Goal: Transaction & Acquisition: Purchase product/service

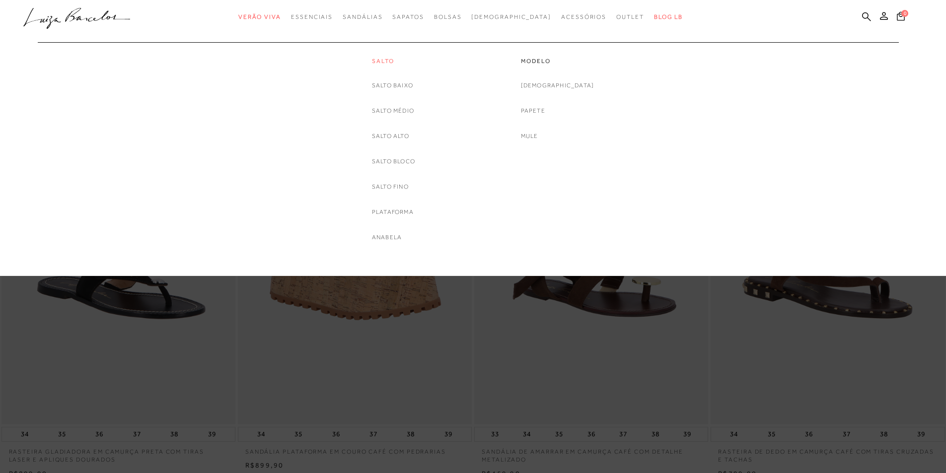
click at [373, 60] on link "Salto" at bounding box center [393, 61] width 43 height 8
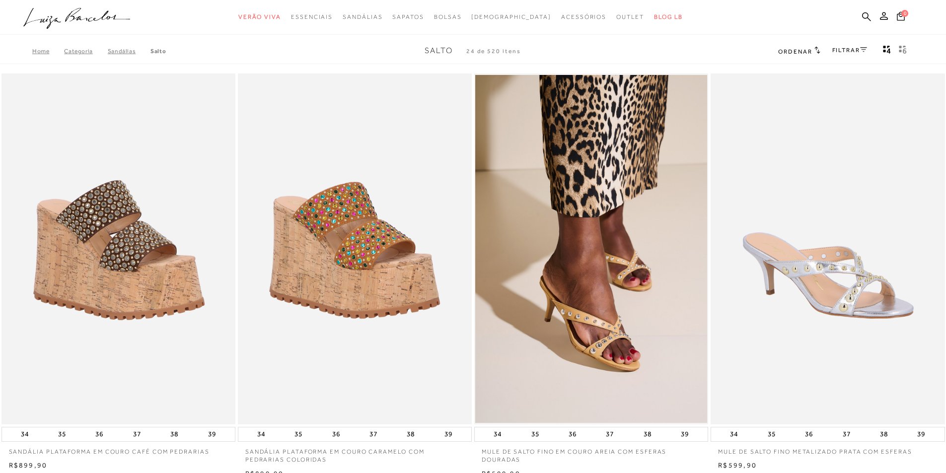
click at [854, 51] on link "FILTRAR" at bounding box center [849, 50] width 35 height 7
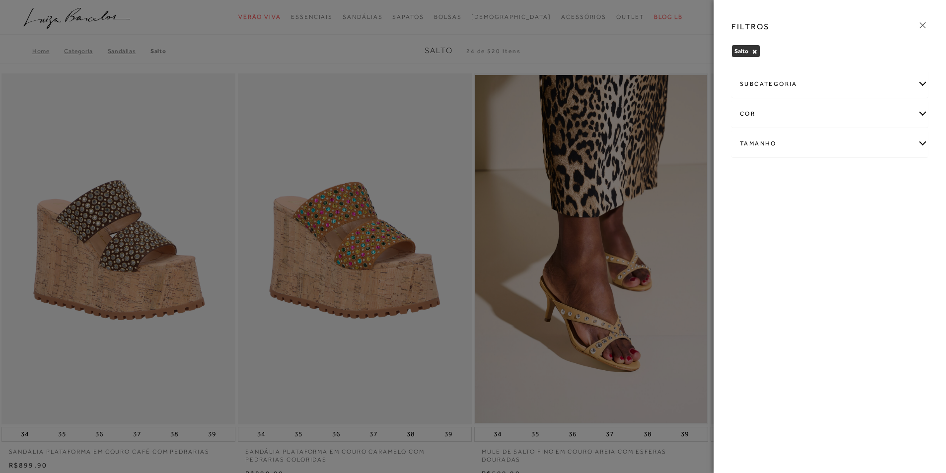
click at [886, 141] on div "Tamanho" at bounding box center [830, 144] width 196 height 26
click at [835, 176] on span "36" at bounding box center [831, 175] width 14 height 7
click at [831, 176] on input "36" at bounding box center [826, 177] width 10 height 10
checkbox input "true"
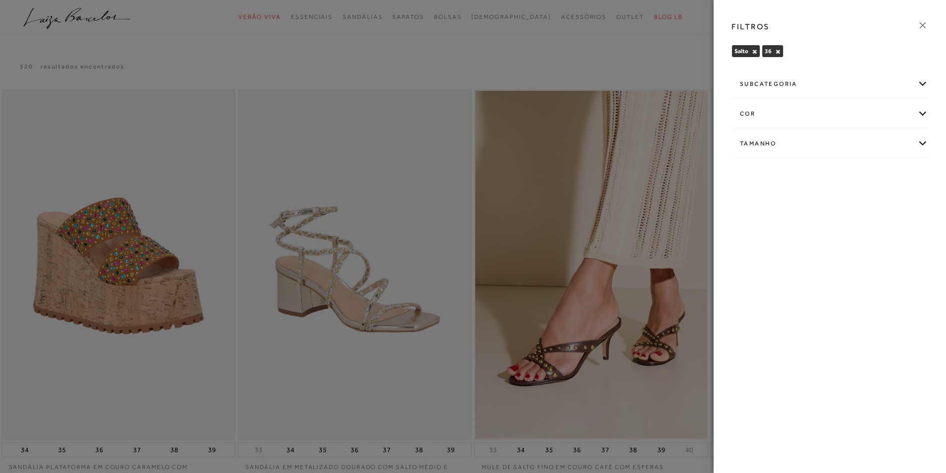
click at [922, 22] on icon at bounding box center [922, 25] width 11 height 11
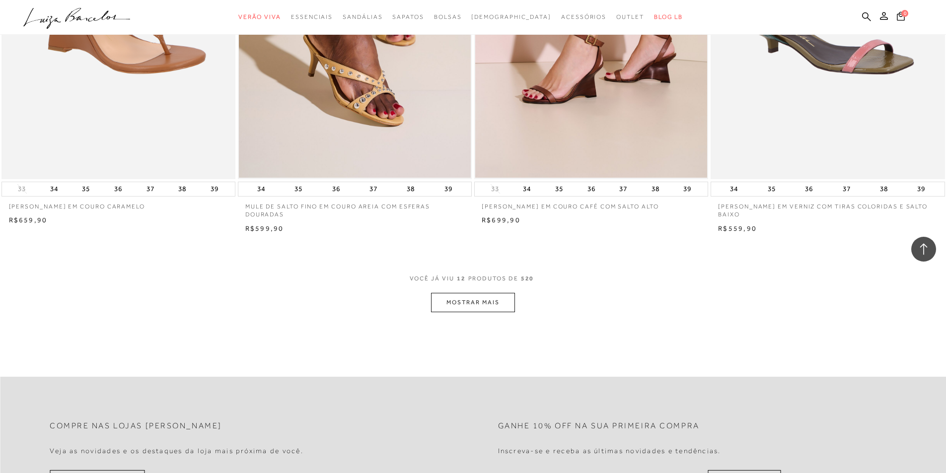
scroll to position [1142, 0]
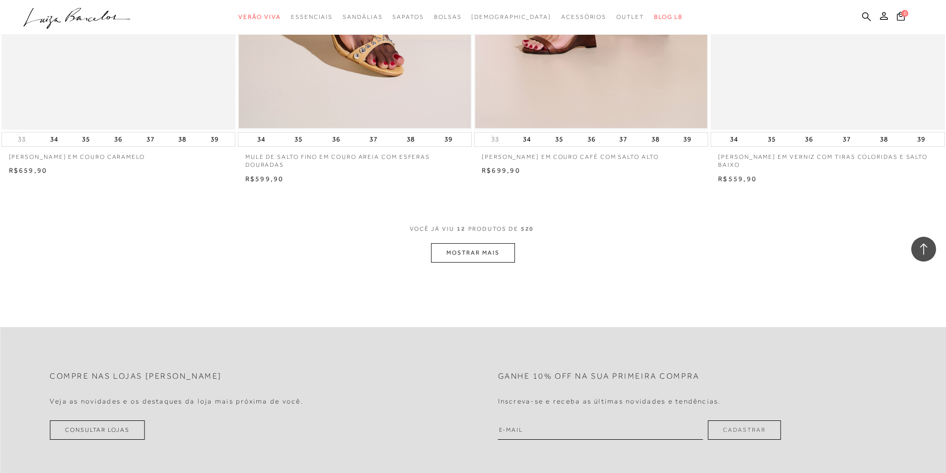
click at [485, 254] on button "MOSTRAR MAIS" at bounding box center [472, 252] width 83 height 19
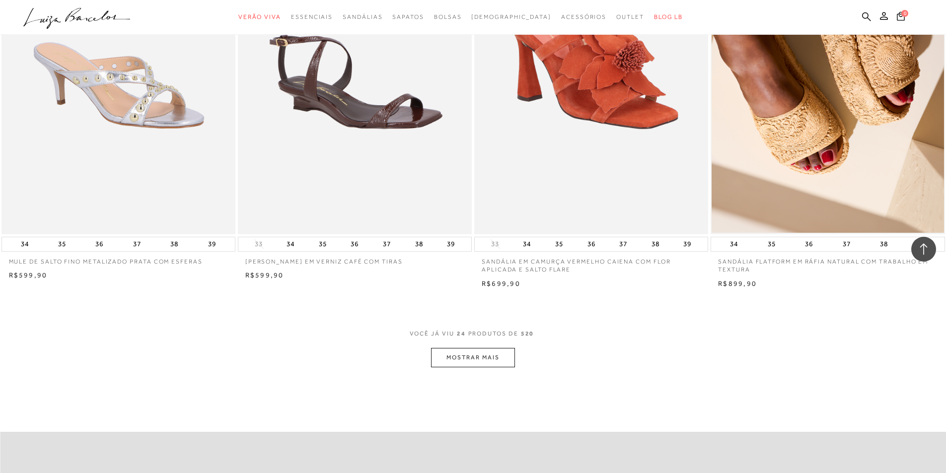
scroll to position [2383, 0]
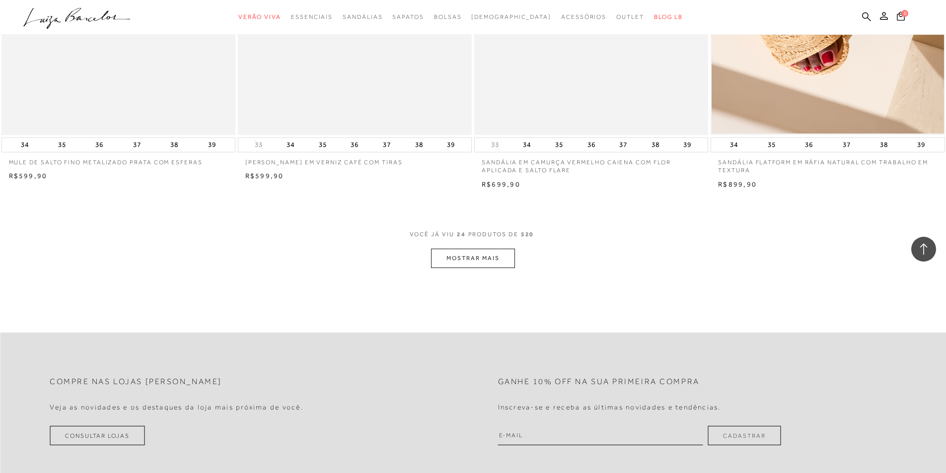
click at [451, 257] on button "MOSTRAR MAIS" at bounding box center [472, 258] width 83 height 19
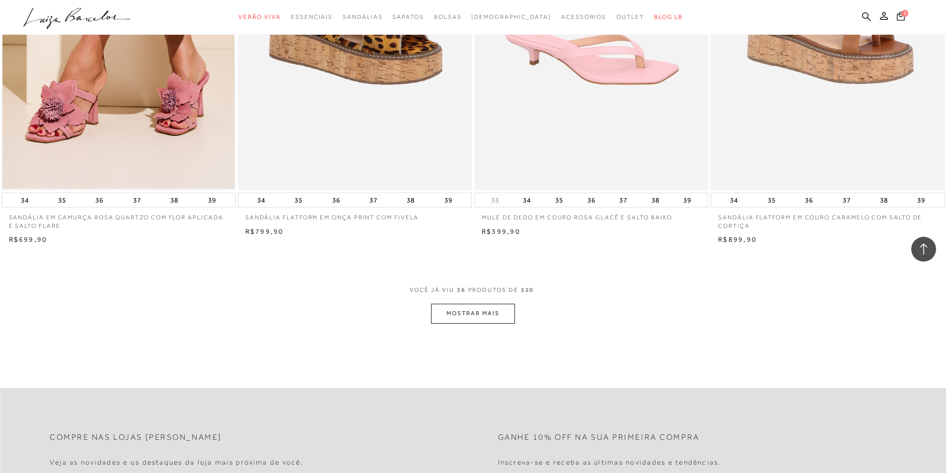
scroll to position [3723, 0]
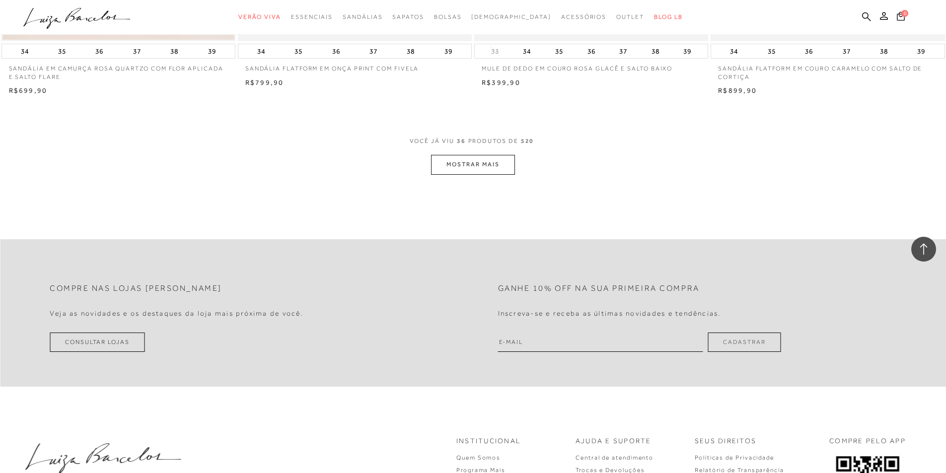
click at [450, 164] on button "MOSTRAR MAIS" at bounding box center [472, 164] width 83 height 19
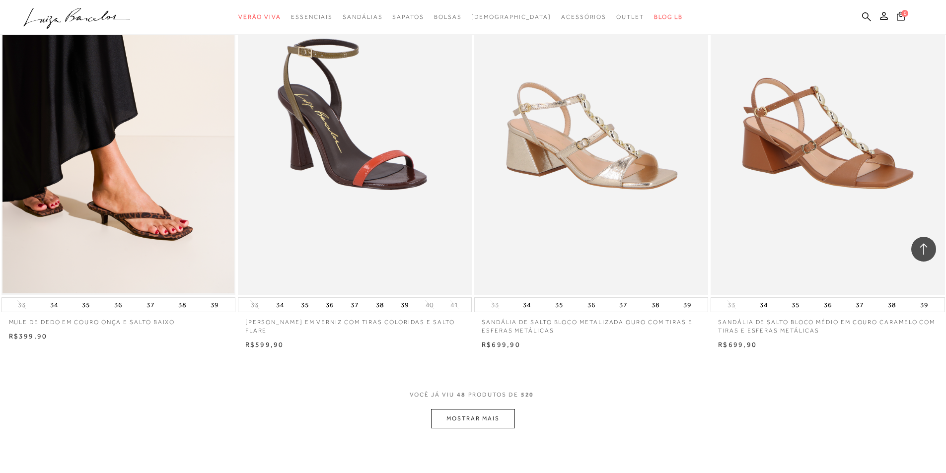
scroll to position [4914, 0]
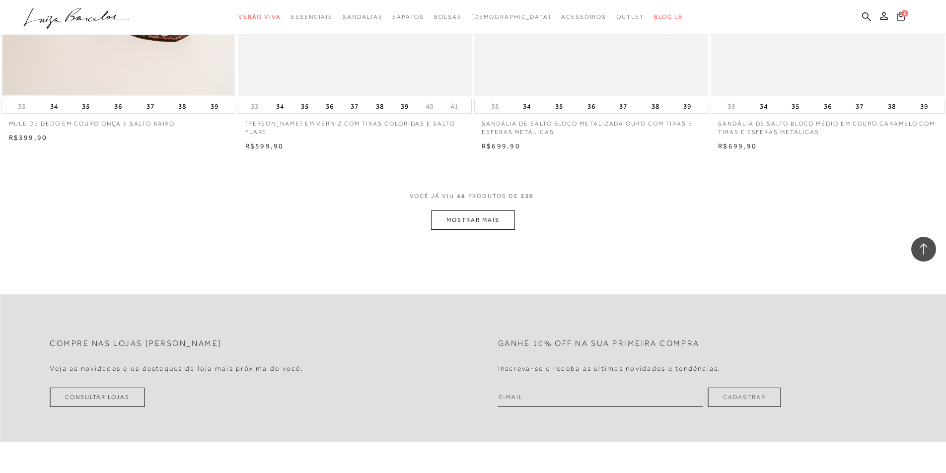
click at [481, 224] on button "MOSTRAR MAIS" at bounding box center [472, 219] width 83 height 19
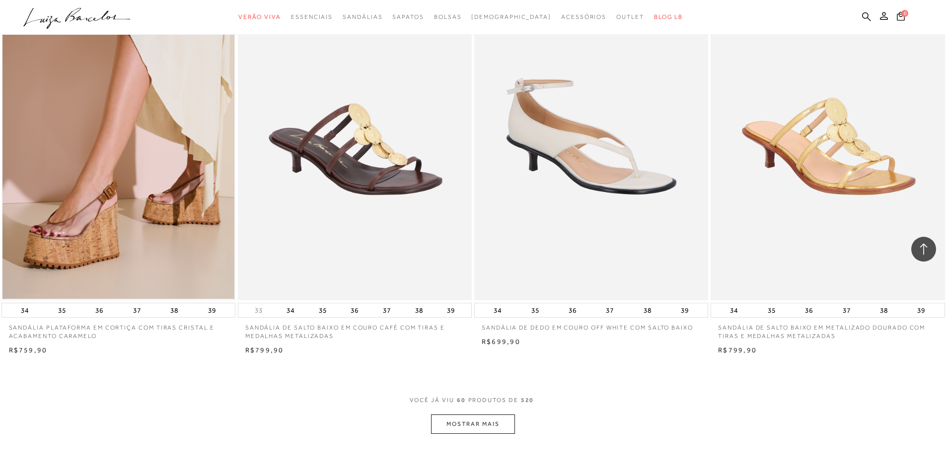
scroll to position [6056, 0]
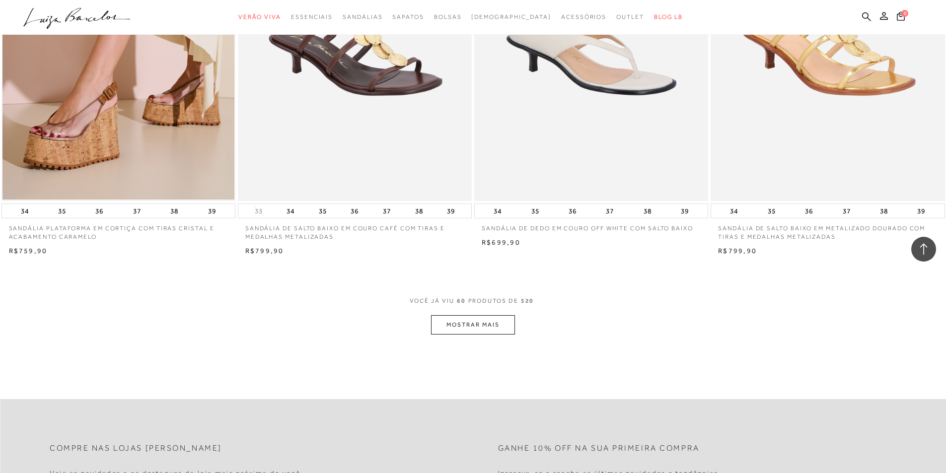
click at [448, 321] on button "MOSTRAR MAIS" at bounding box center [472, 324] width 83 height 19
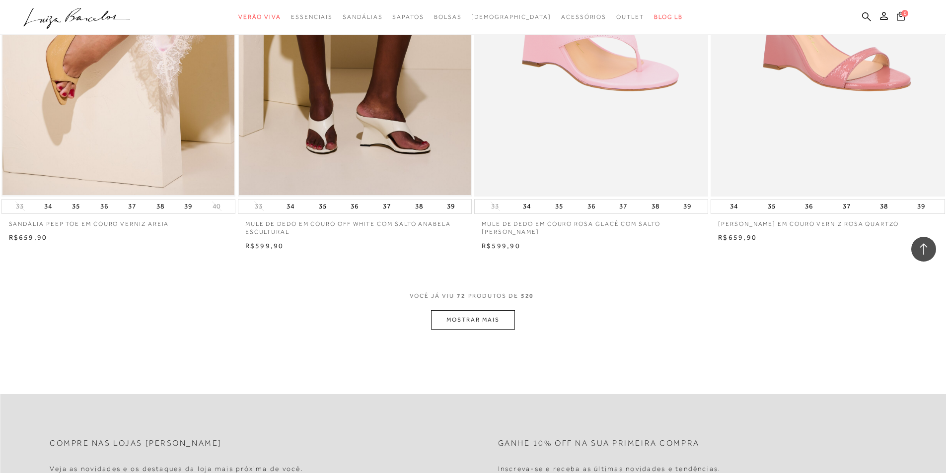
scroll to position [7347, 0]
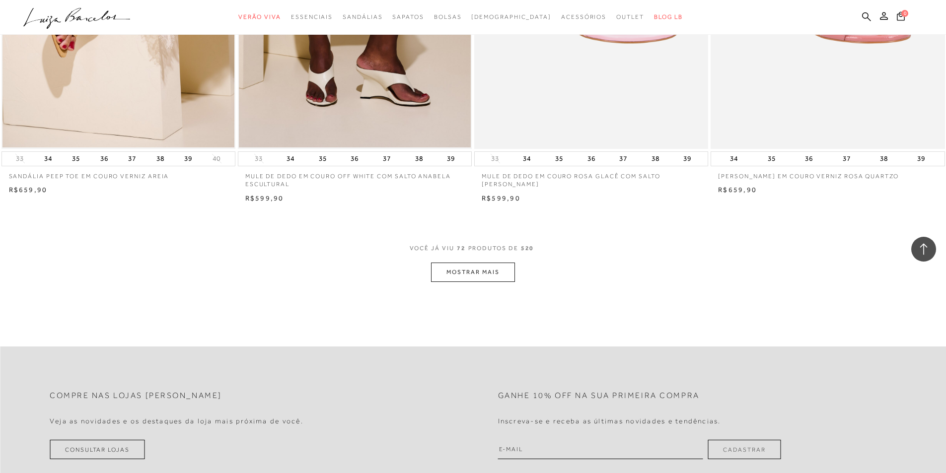
click at [453, 272] on button "MOSTRAR MAIS" at bounding box center [472, 272] width 83 height 19
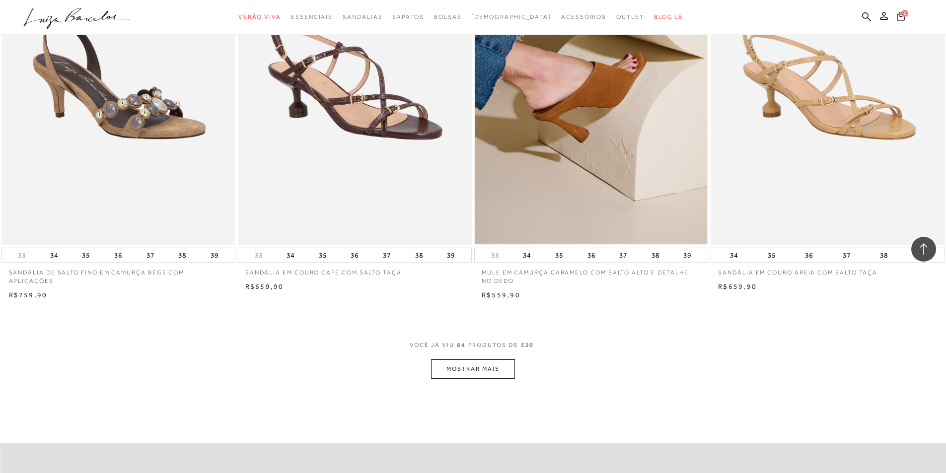
scroll to position [8687, 0]
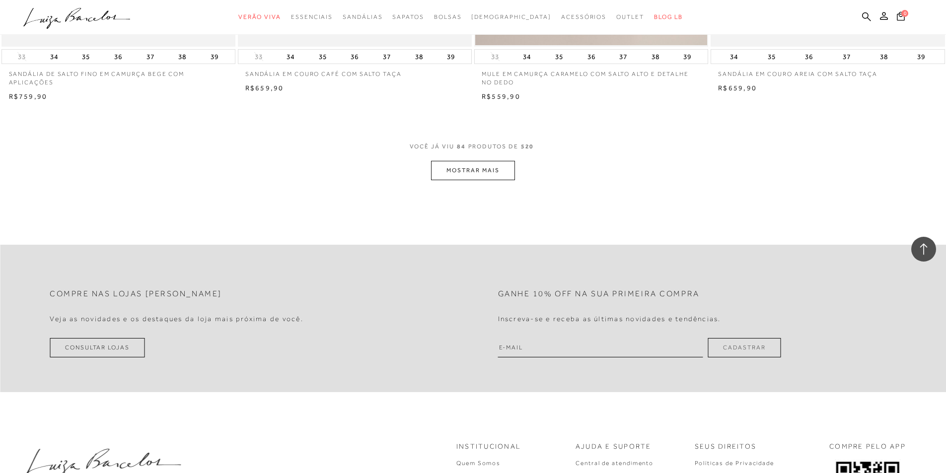
click at [490, 171] on button "MOSTRAR MAIS" at bounding box center [472, 170] width 83 height 19
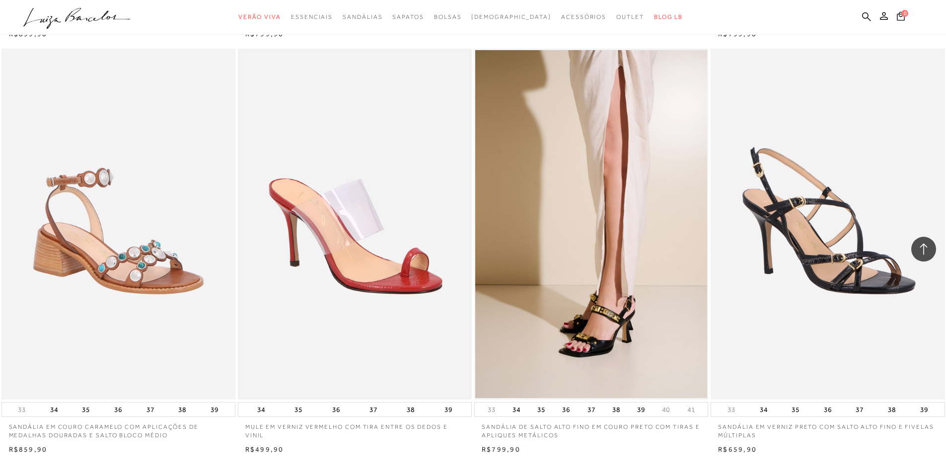
scroll to position [9729, 0]
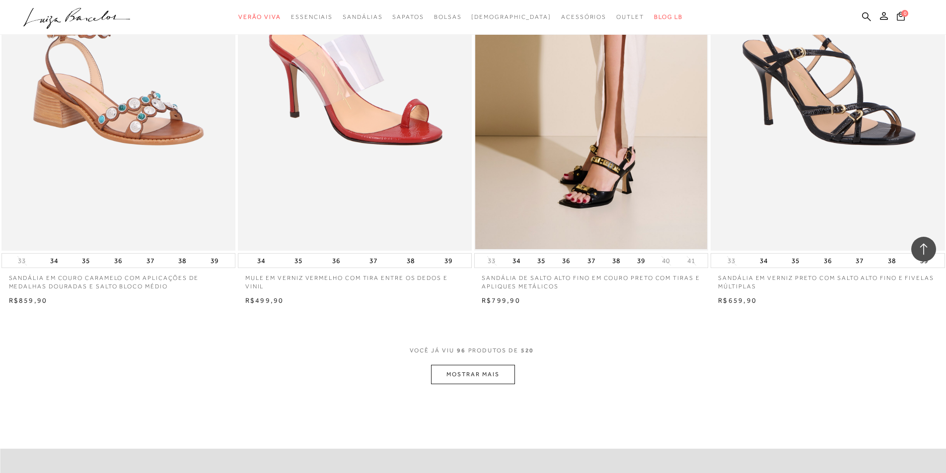
click at [493, 379] on button "MOSTRAR MAIS" at bounding box center [472, 374] width 83 height 19
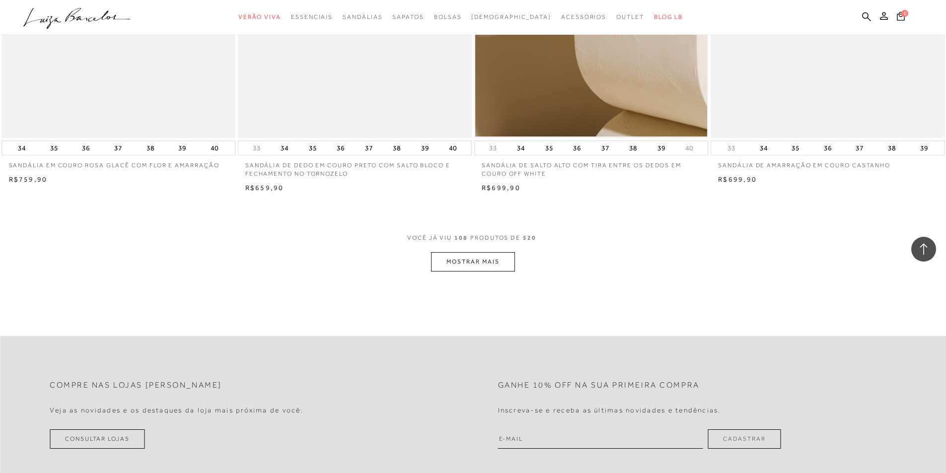
scroll to position [11119, 0]
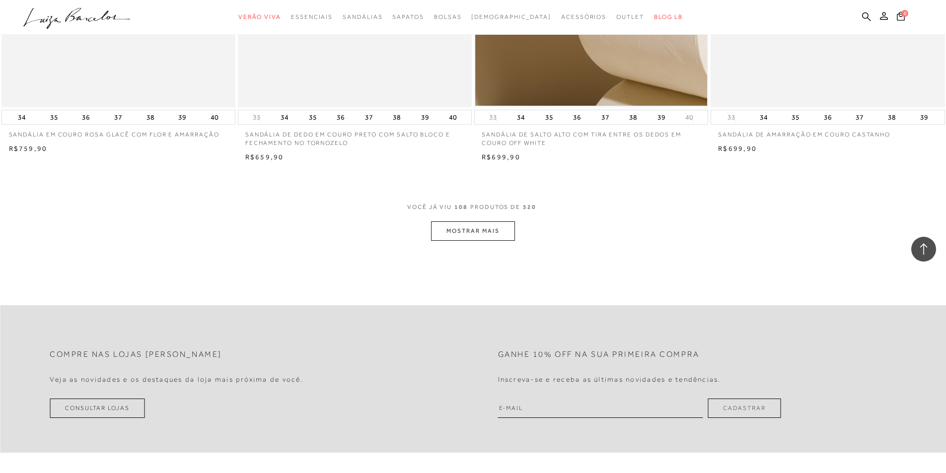
click at [471, 237] on button "MOSTRAR MAIS" at bounding box center [472, 230] width 83 height 19
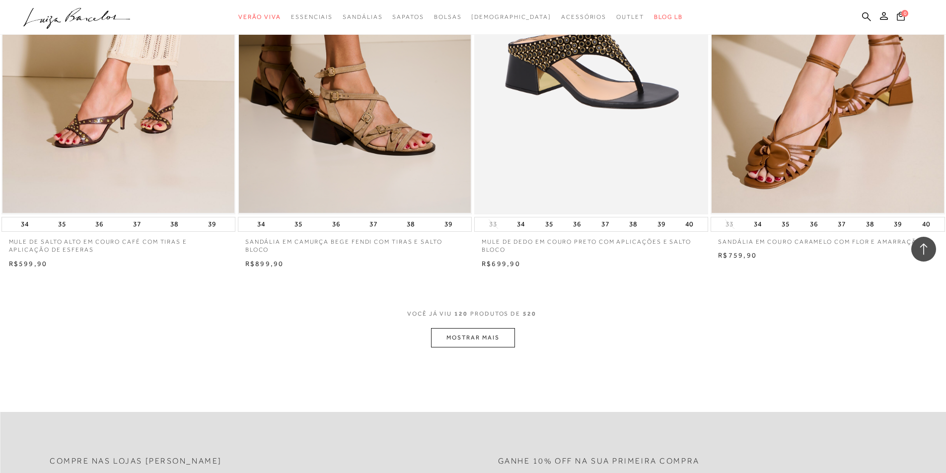
scroll to position [12410, 0]
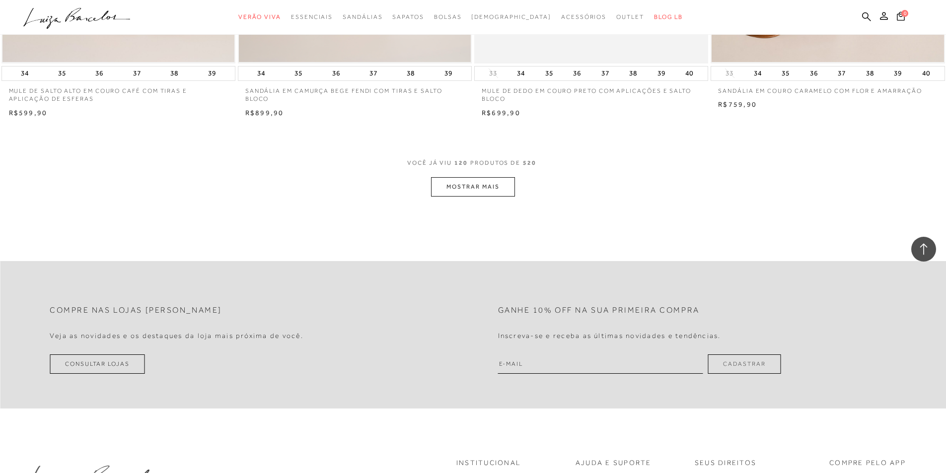
click at [468, 187] on button "MOSTRAR MAIS" at bounding box center [472, 186] width 83 height 19
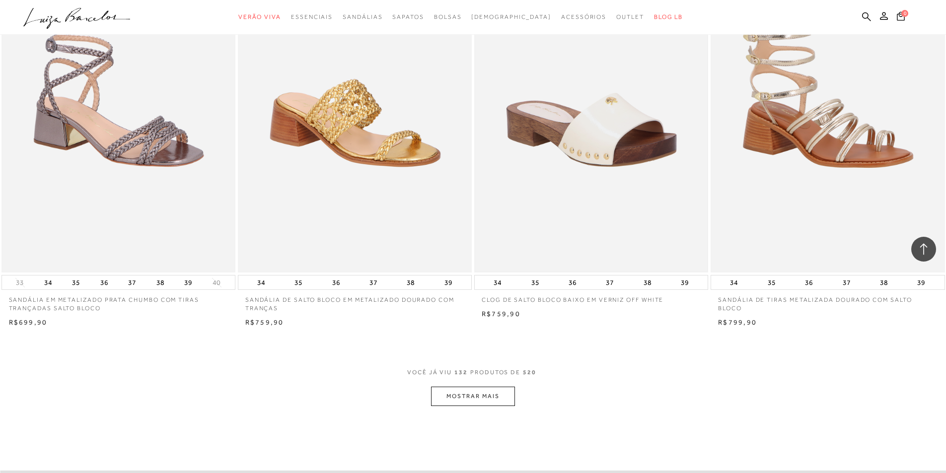
scroll to position [13552, 0]
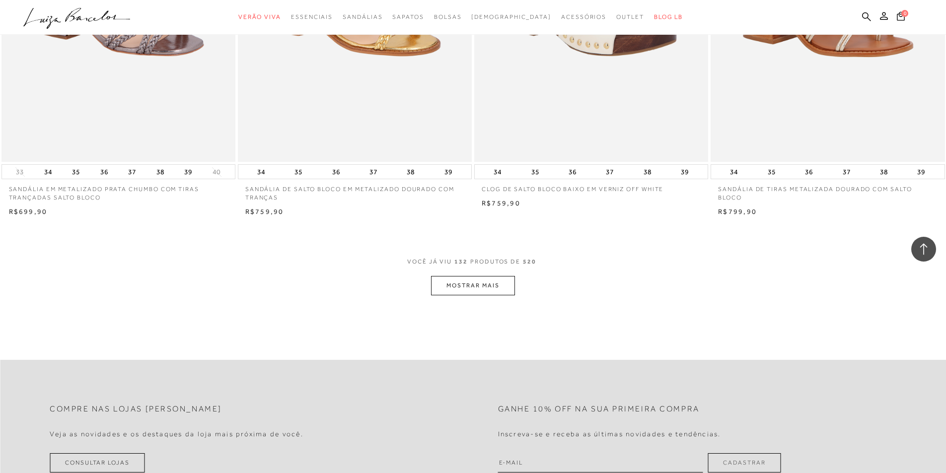
click at [469, 286] on button "MOSTRAR MAIS" at bounding box center [472, 285] width 83 height 19
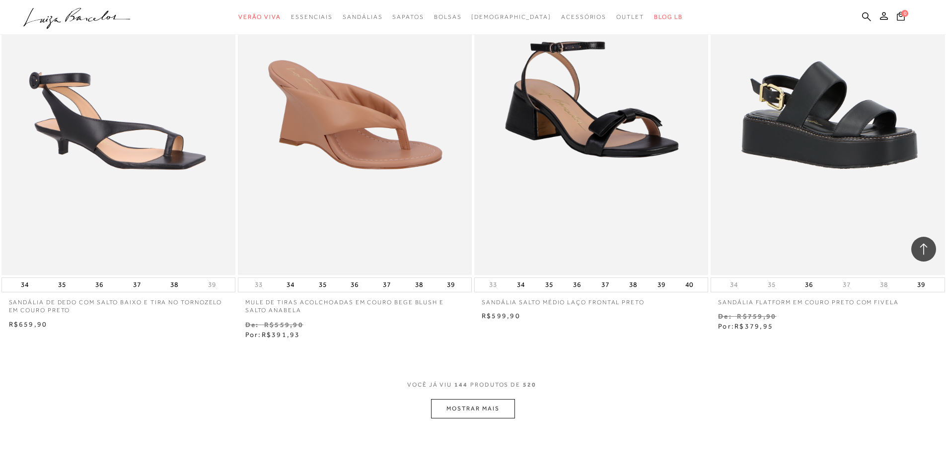
scroll to position [14793, 0]
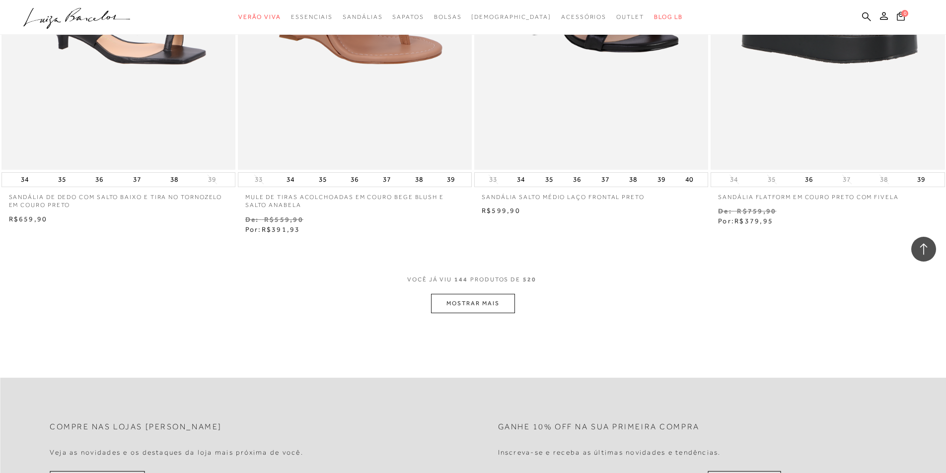
click at [453, 305] on button "MOSTRAR MAIS" at bounding box center [472, 303] width 83 height 19
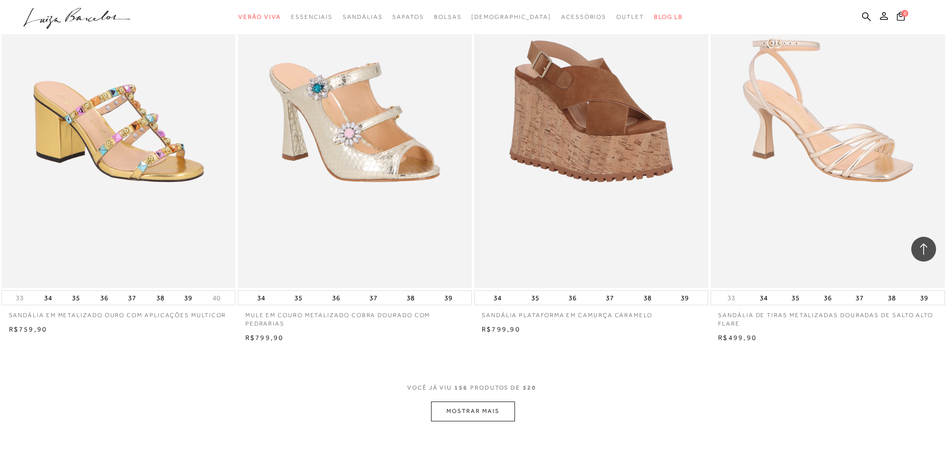
scroll to position [16034, 0]
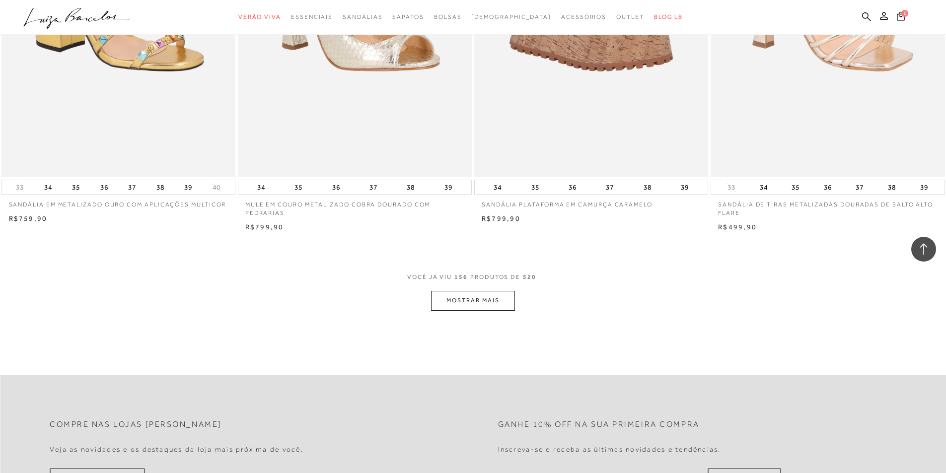
click at [459, 298] on button "MOSTRAR MAIS" at bounding box center [472, 300] width 83 height 19
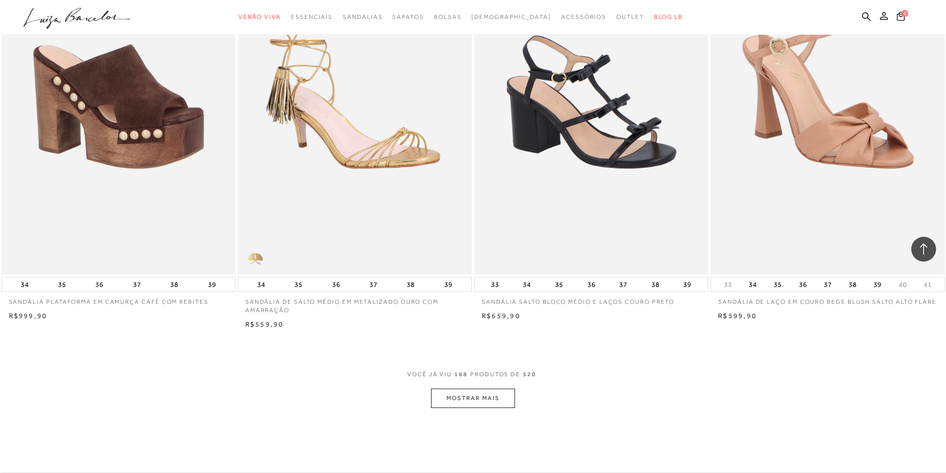
scroll to position [17225, 0]
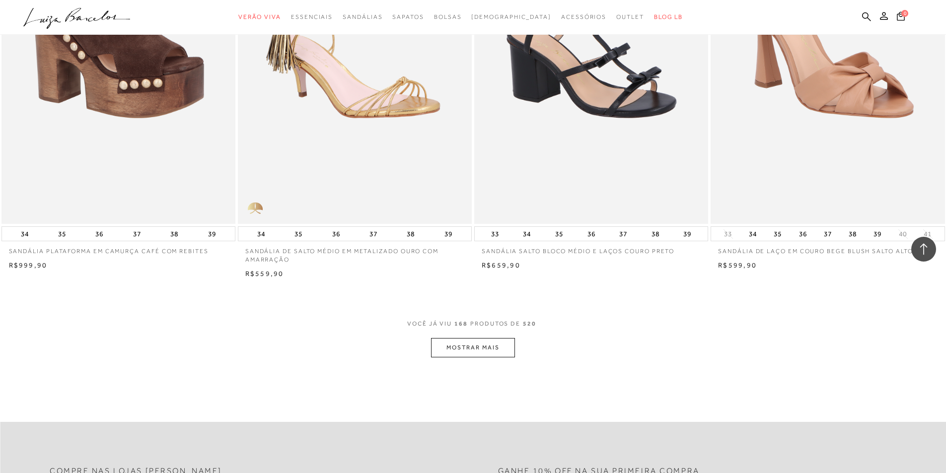
click at [463, 348] on button "MOSTRAR MAIS" at bounding box center [472, 347] width 83 height 19
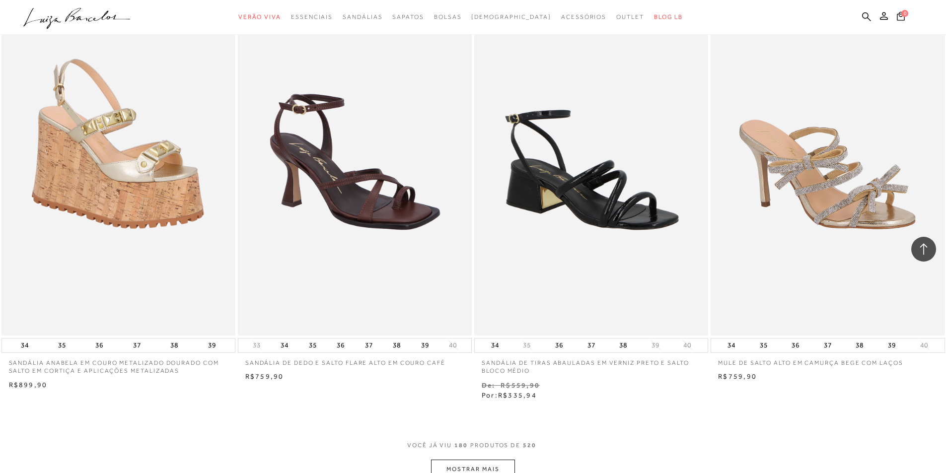
scroll to position [18367, 0]
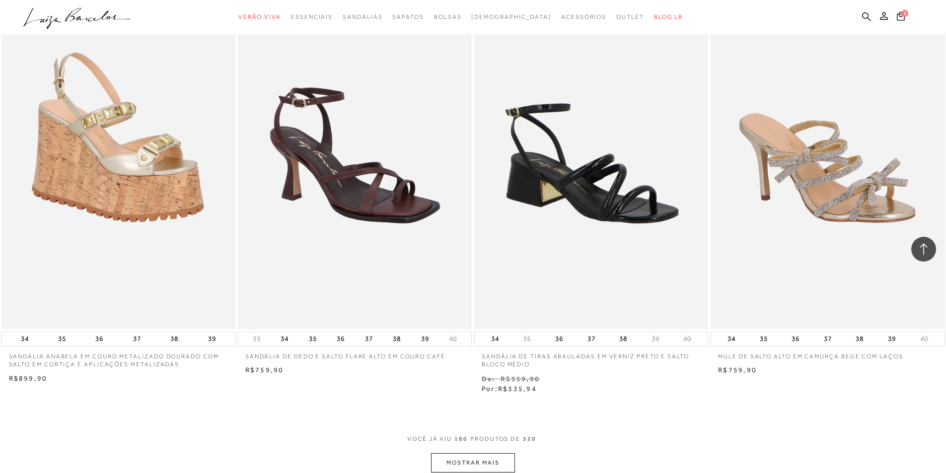
click at [490, 457] on button "MOSTRAR MAIS" at bounding box center [472, 462] width 83 height 19
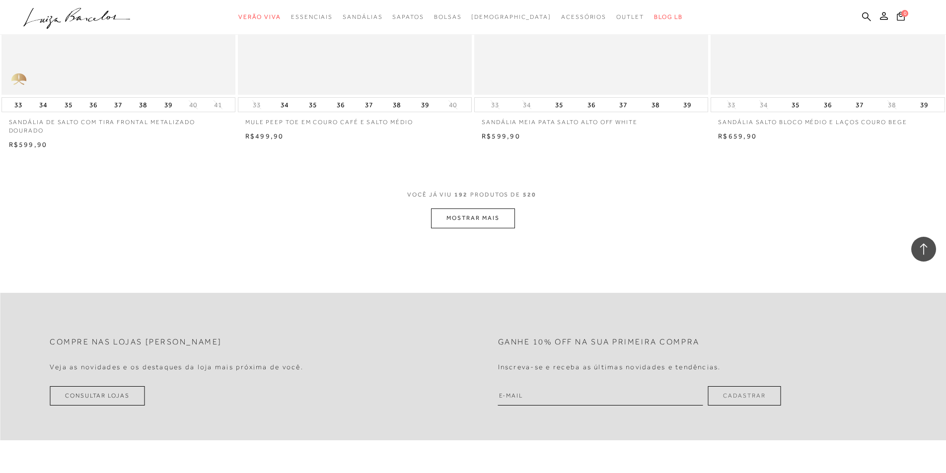
scroll to position [19856, 0]
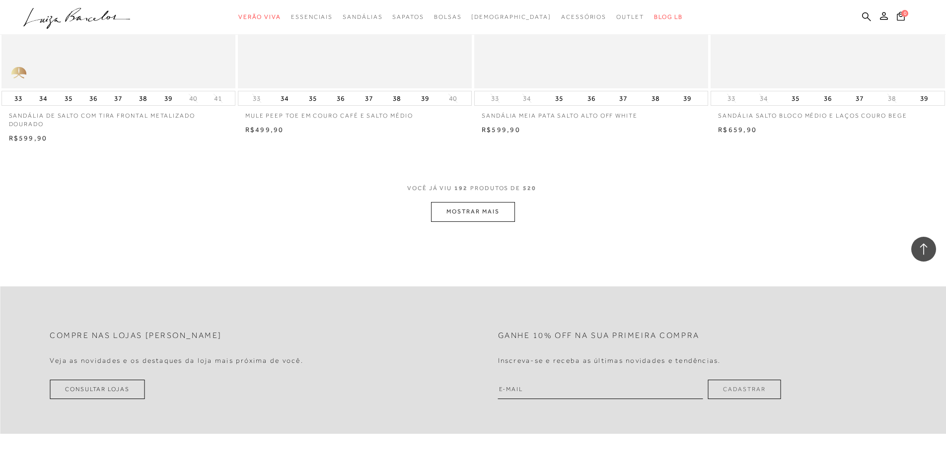
click at [480, 211] on button "MOSTRAR MAIS" at bounding box center [472, 211] width 83 height 19
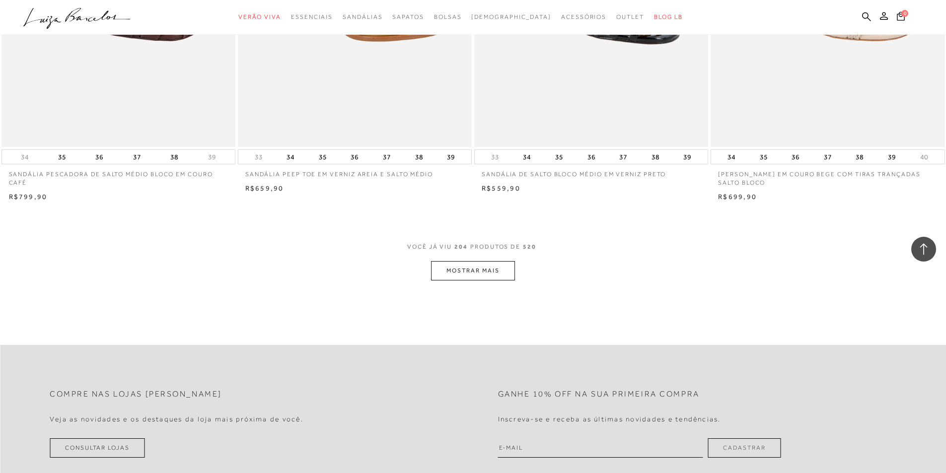
scroll to position [21097, 0]
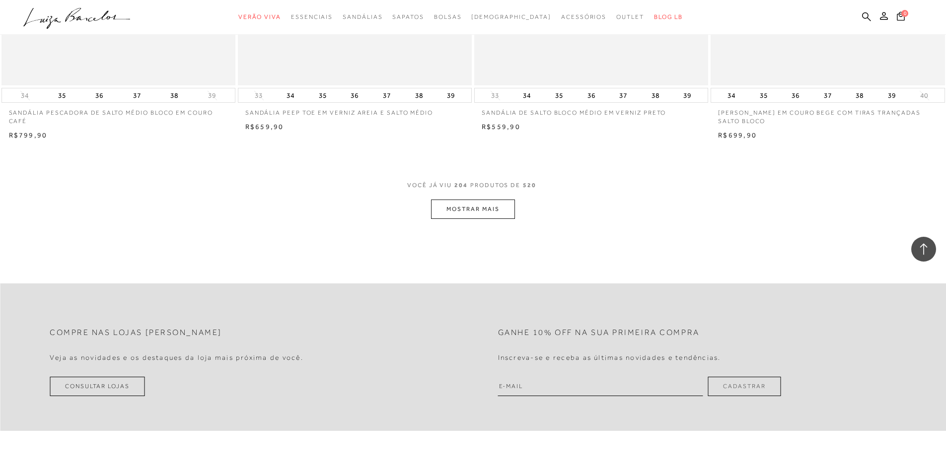
click at [465, 208] on button "MOSTRAR MAIS" at bounding box center [472, 209] width 83 height 19
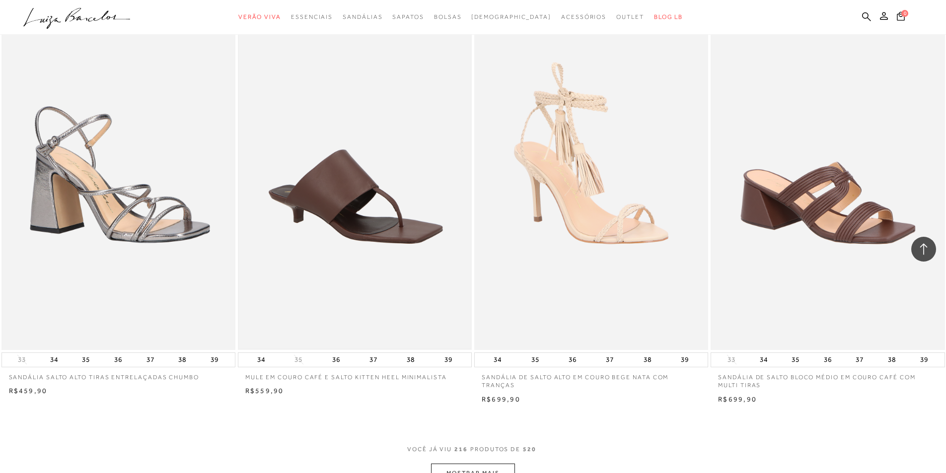
scroll to position [22239, 0]
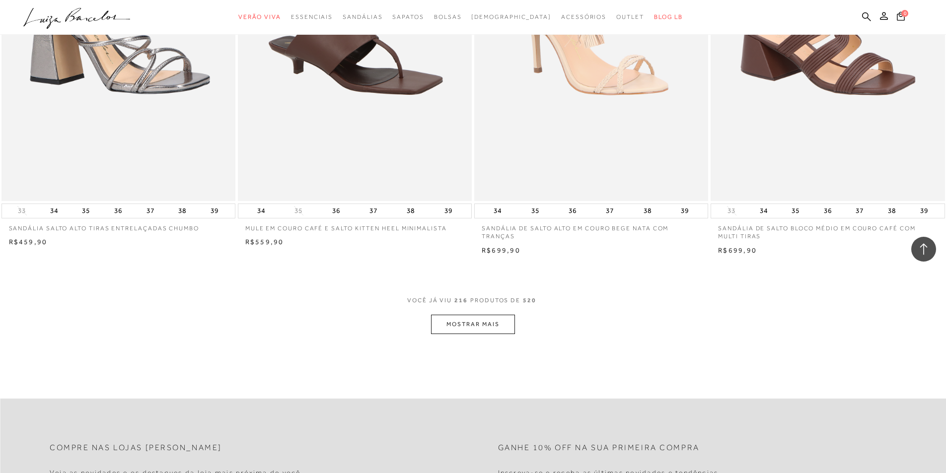
click at [457, 320] on button "MOSTRAR MAIS" at bounding box center [472, 324] width 83 height 19
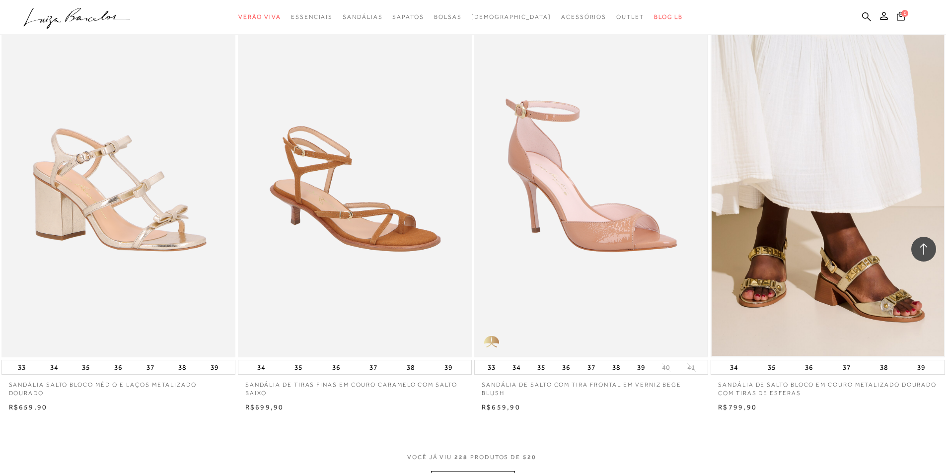
scroll to position [23380, 0]
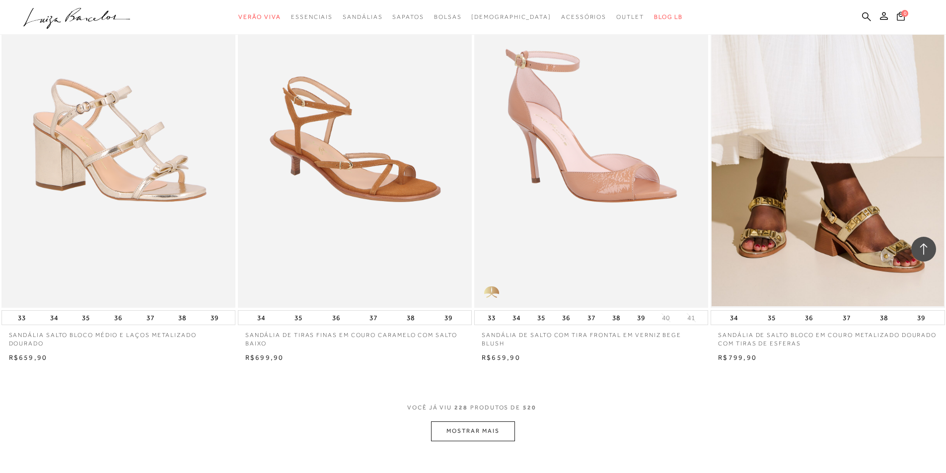
click at [454, 434] on button "MOSTRAR MAIS" at bounding box center [472, 430] width 83 height 19
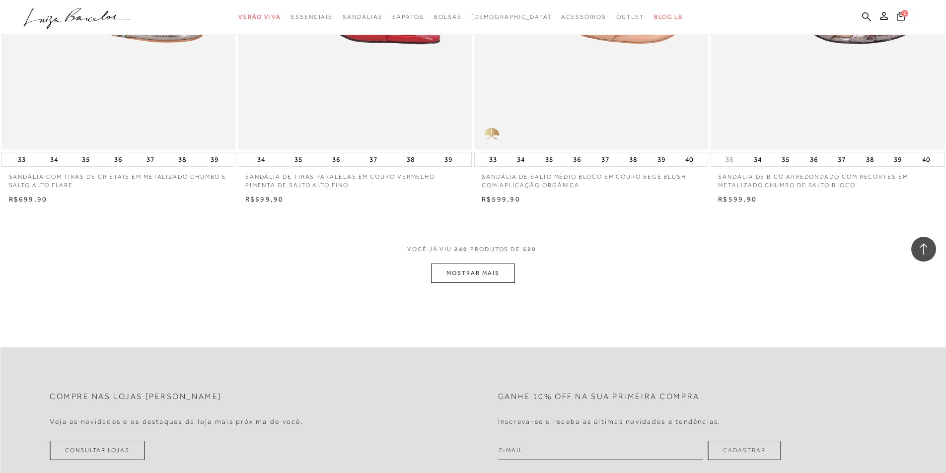
scroll to position [24820, 0]
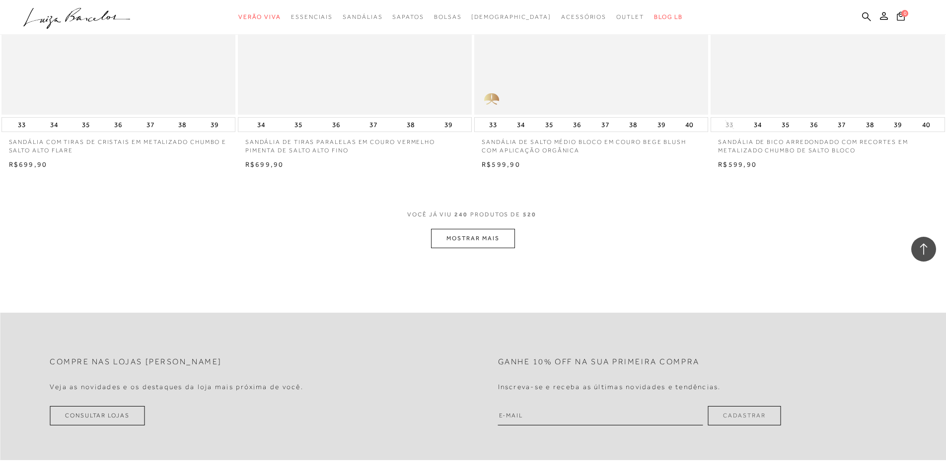
click at [456, 243] on button "MOSTRAR MAIS" at bounding box center [472, 238] width 83 height 19
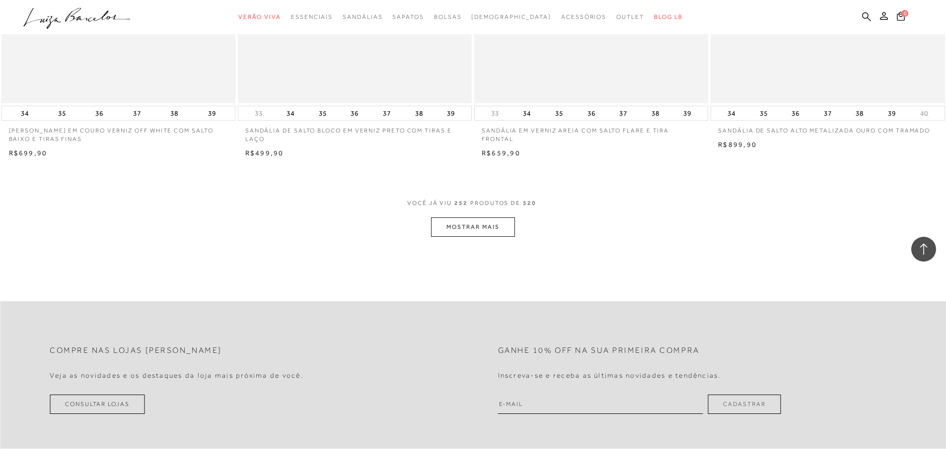
scroll to position [26110, 0]
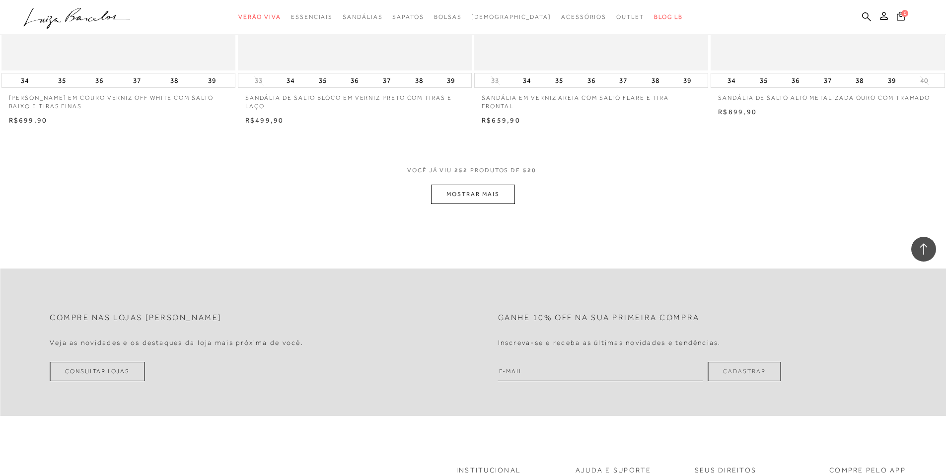
click at [495, 196] on button "MOSTRAR MAIS" at bounding box center [472, 194] width 83 height 19
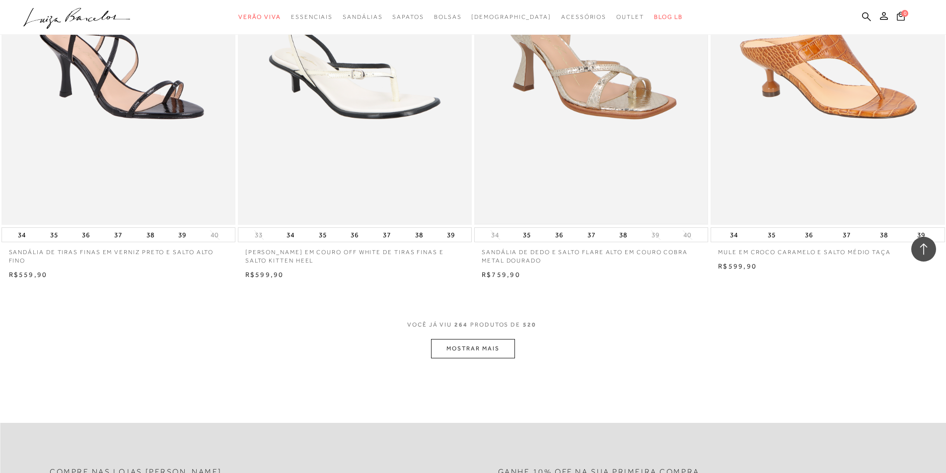
scroll to position [27302, 0]
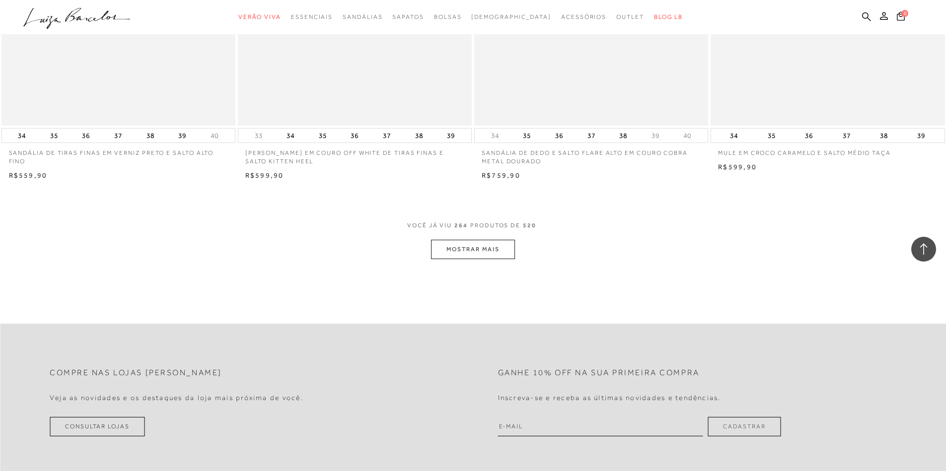
click at [467, 249] on button "MOSTRAR MAIS" at bounding box center [472, 249] width 83 height 19
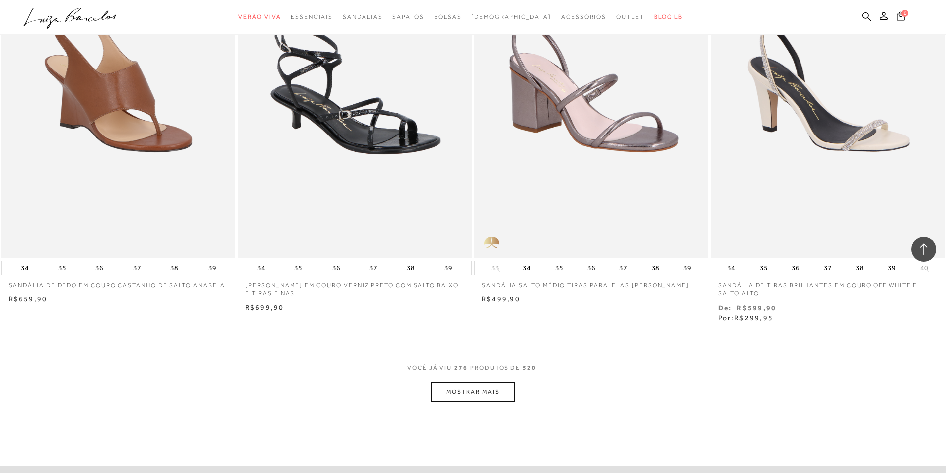
scroll to position [28543, 0]
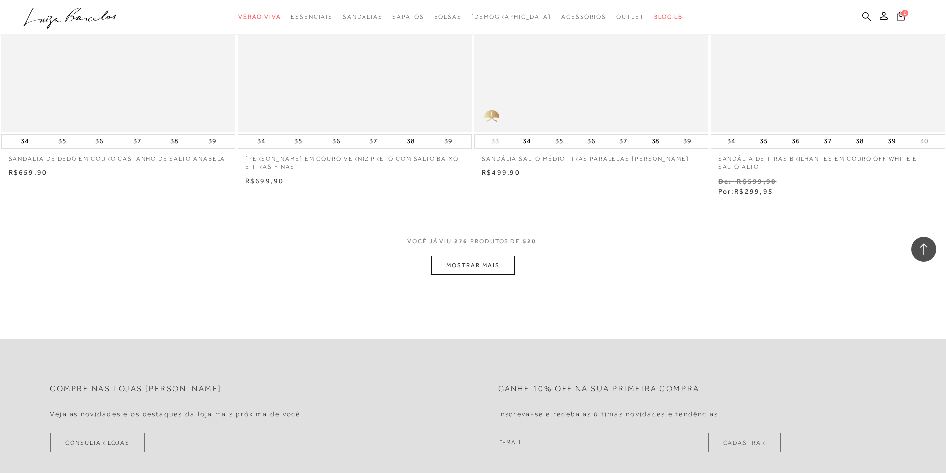
click at [461, 256] on button "MOSTRAR MAIS" at bounding box center [472, 265] width 83 height 19
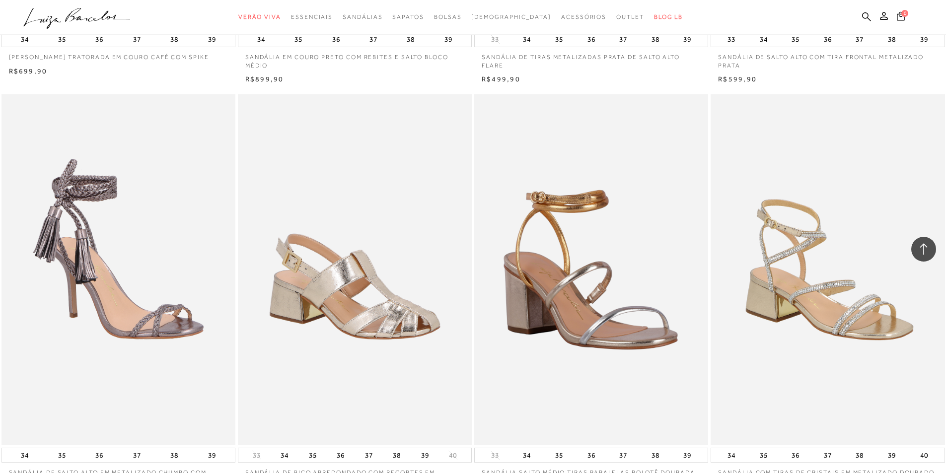
scroll to position [29734, 0]
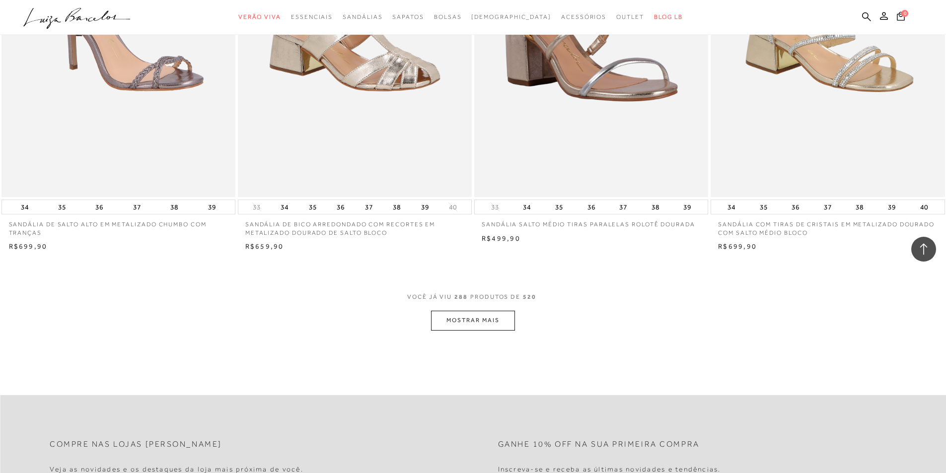
click at [485, 311] on button "MOSTRAR MAIS" at bounding box center [472, 320] width 83 height 19
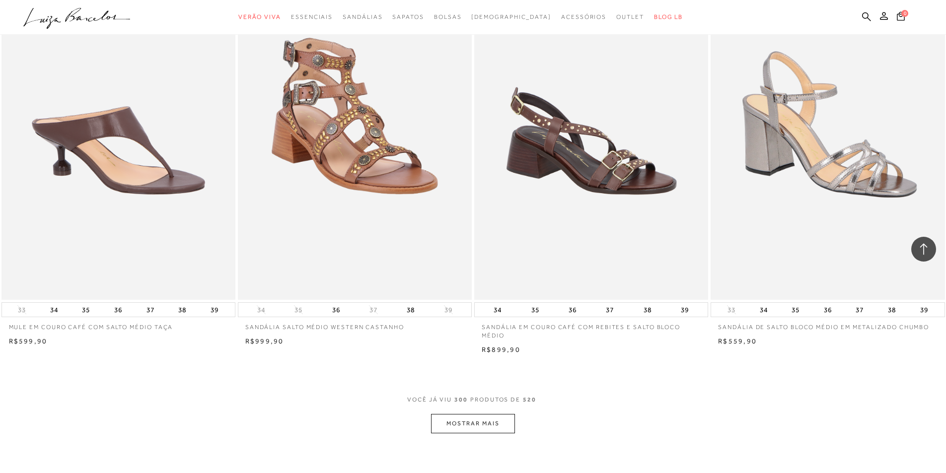
scroll to position [30926, 0]
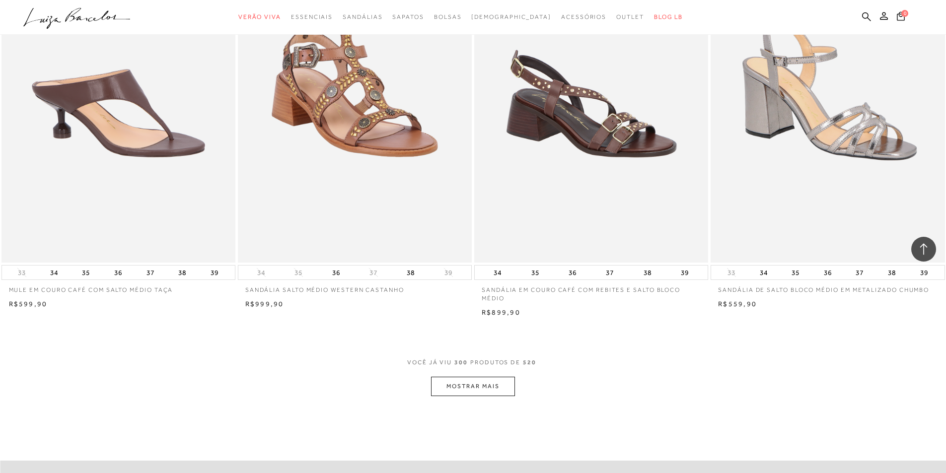
click at [459, 382] on button "MOSTRAR MAIS" at bounding box center [472, 386] width 83 height 19
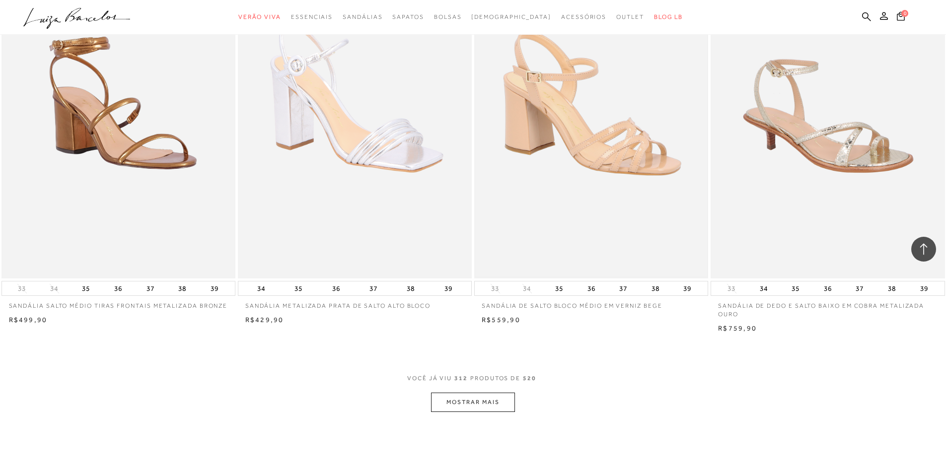
scroll to position [32266, 0]
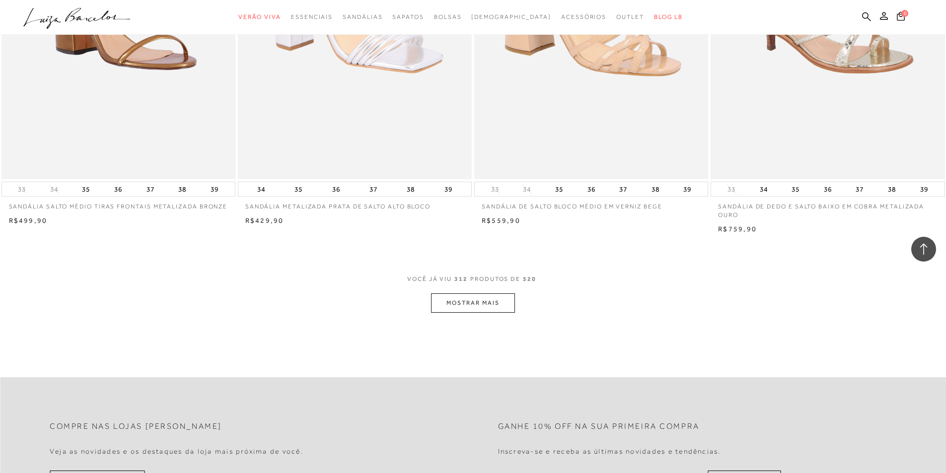
click at [482, 295] on button "MOSTRAR MAIS" at bounding box center [472, 302] width 83 height 19
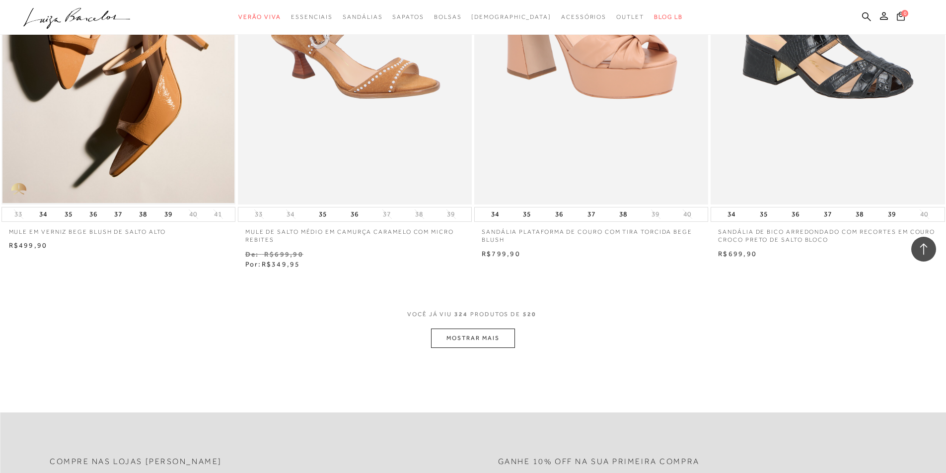
scroll to position [33507, 0]
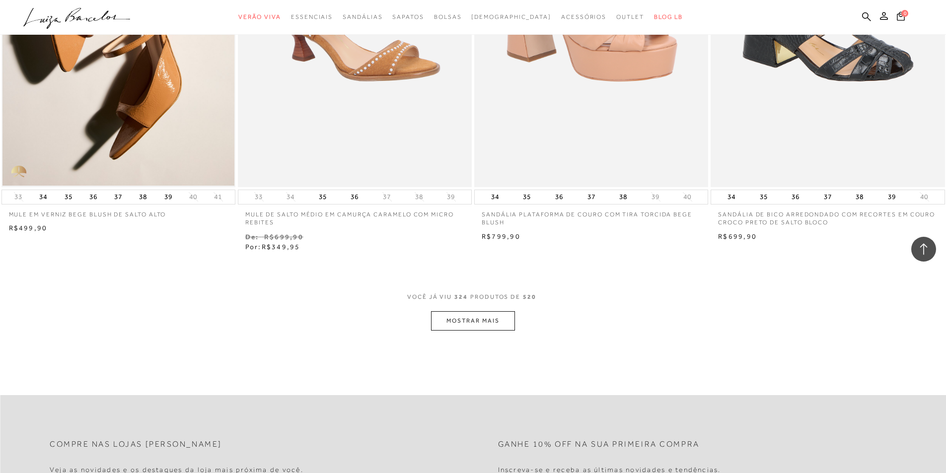
click at [469, 315] on button "MOSTRAR MAIS" at bounding box center [472, 320] width 83 height 19
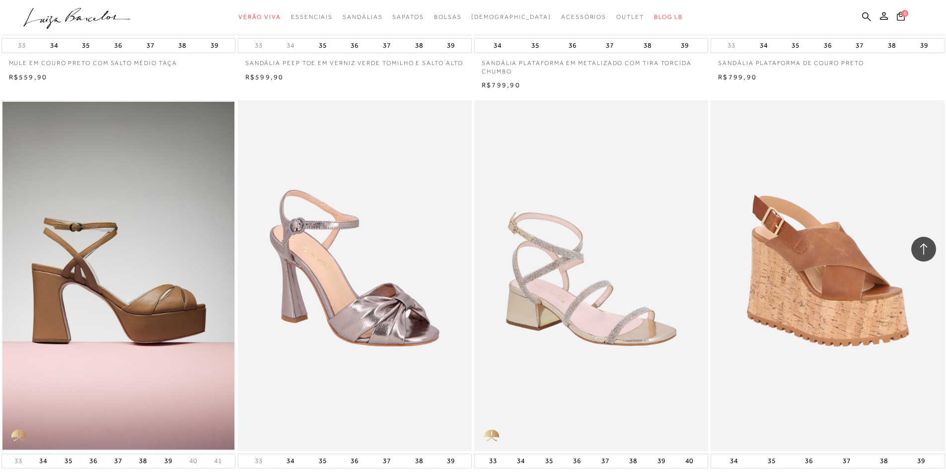
scroll to position [34748, 0]
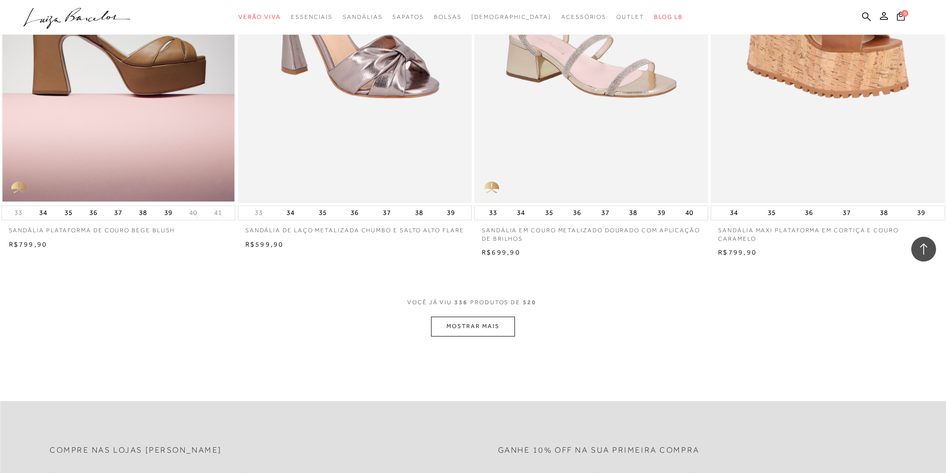
click at [474, 317] on button "MOSTRAR MAIS" at bounding box center [472, 326] width 83 height 19
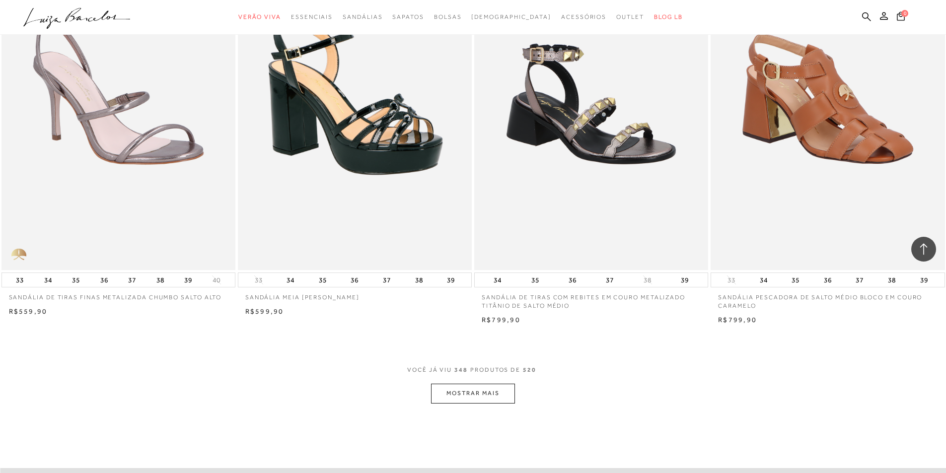
scroll to position [35989, 0]
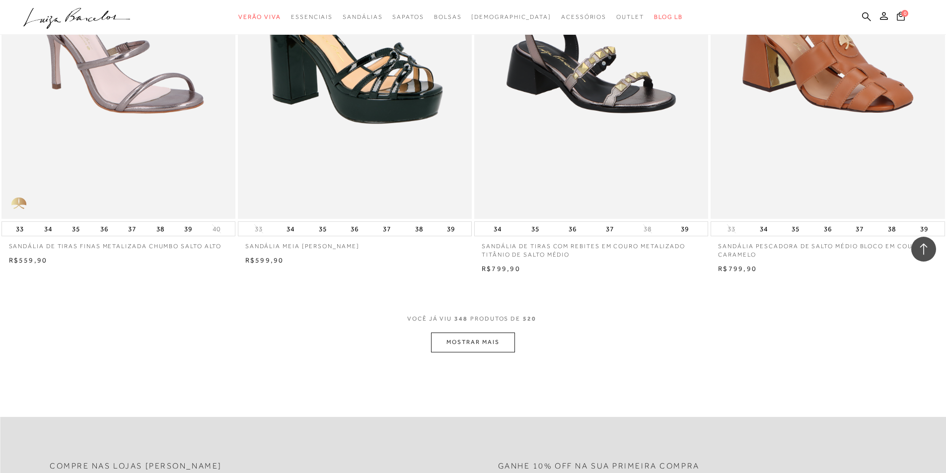
click at [452, 333] on button "MOSTRAR MAIS" at bounding box center [472, 342] width 83 height 19
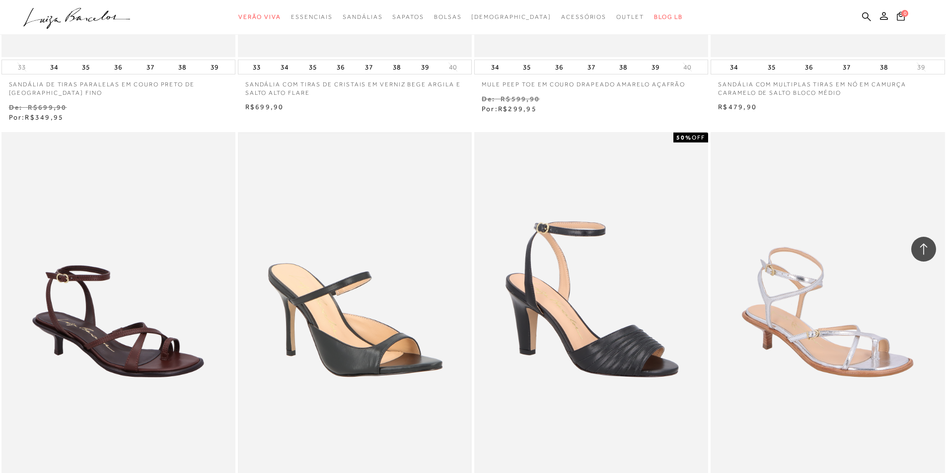
scroll to position [37230, 0]
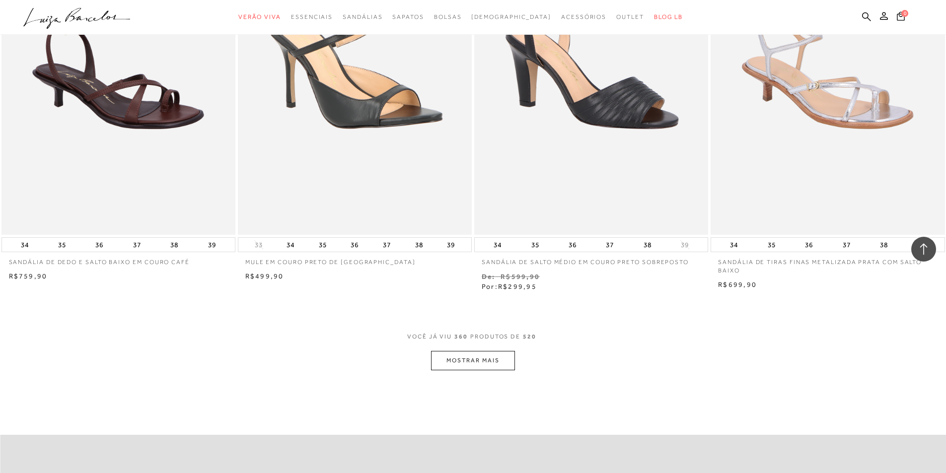
click at [459, 351] on button "MOSTRAR MAIS" at bounding box center [472, 360] width 83 height 19
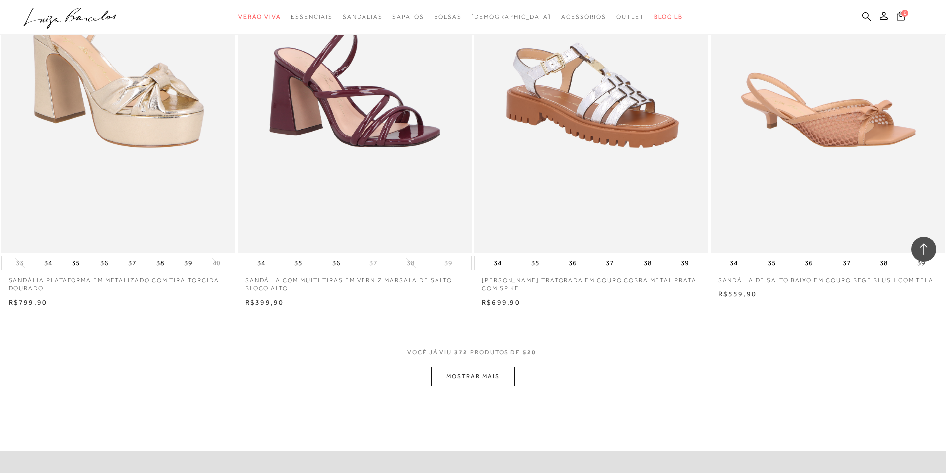
scroll to position [38570, 0]
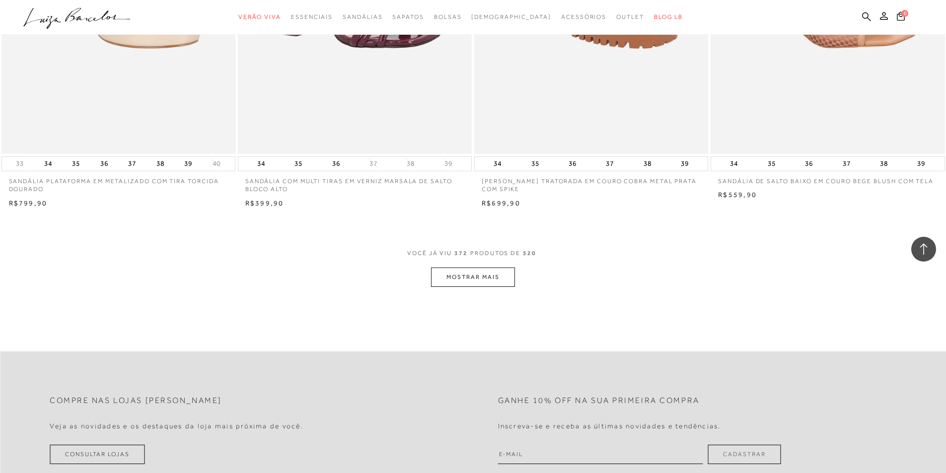
click at [460, 268] on button "MOSTRAR MAIS" at bounding box center [472, 277] width 83 height 19
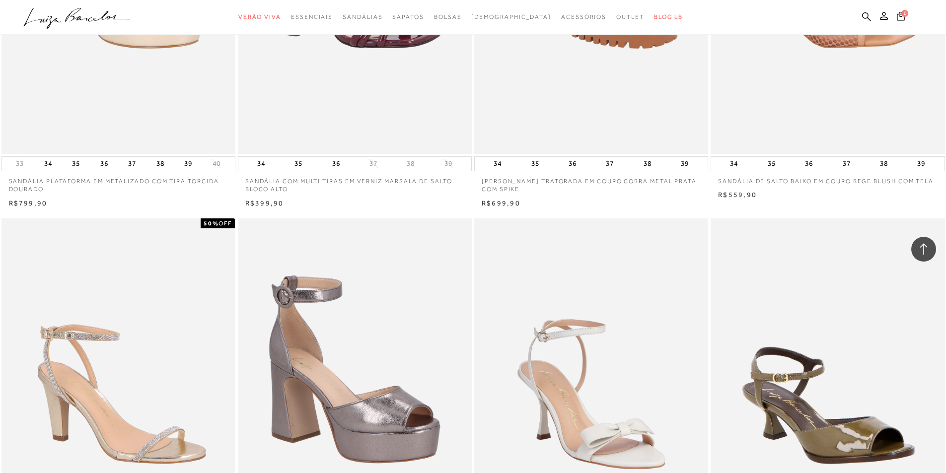
click at [458, 261] on img at bounding box center [355, 394] width 232 height 348
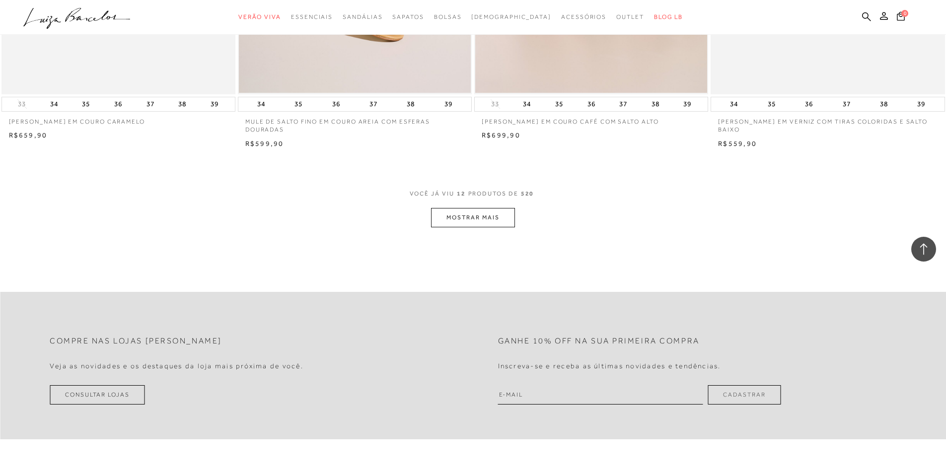
scroll to position [1191, 0]
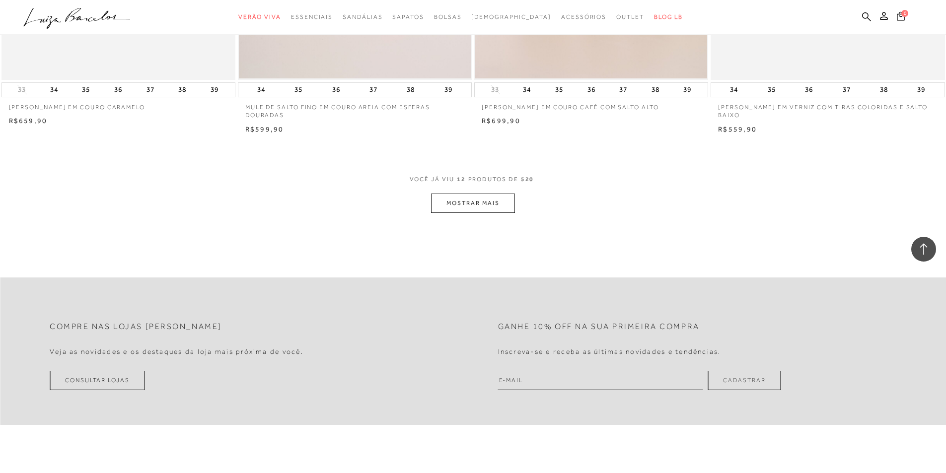
click at [450, 201] on button "MOSTRAR MAIS" at bounding box center [472, 203] width 83 height 19
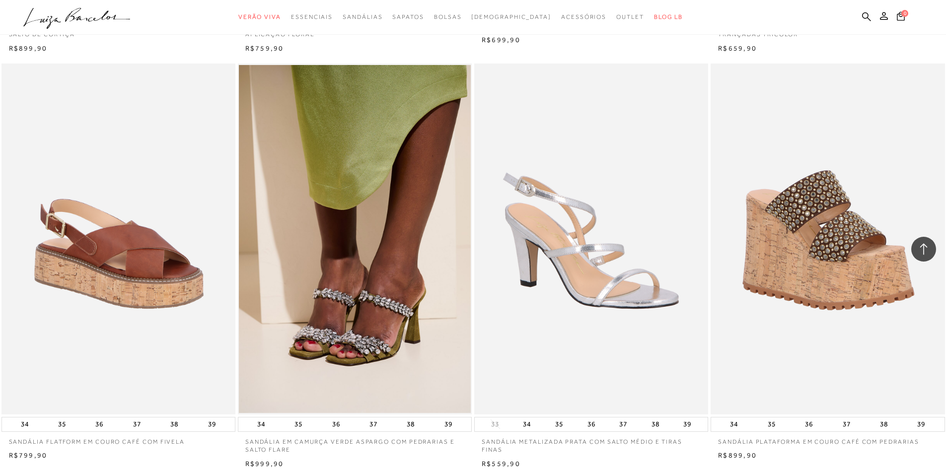
scroll to position [1936, 0]
